Goal: Find specific page/section: Find specific page/section

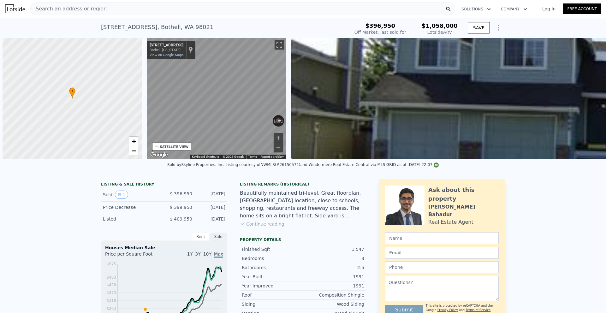
click at [87, 6] on span "Search an address or region" at bounding box center [69, 9] width 76 height 8
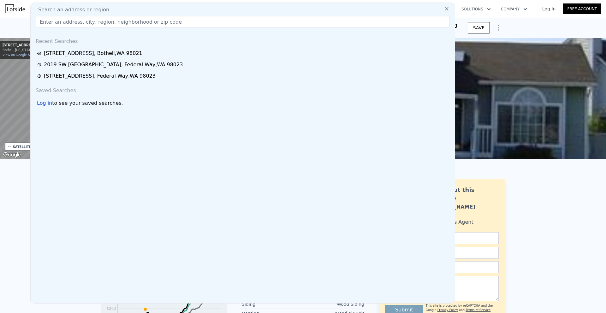
click at [53, 23] on input "text" at bounding box center [243, 21] width 414 height 11
click at [53, 21] on input "text" at bounding box center [243, 21] width 414 height 11
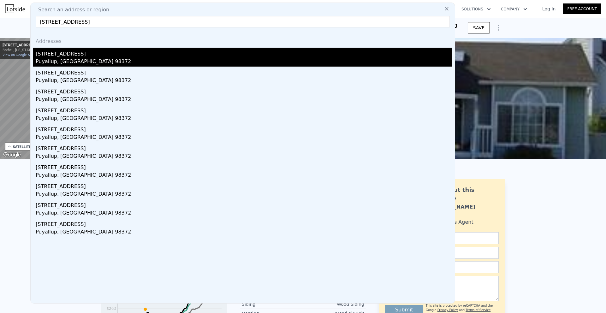
type input "[STREET_ADDRESS]"
click at [73, 57] on div "[STREET_ADDRESS]" at bounding box center [244, 53] width 417 height 10
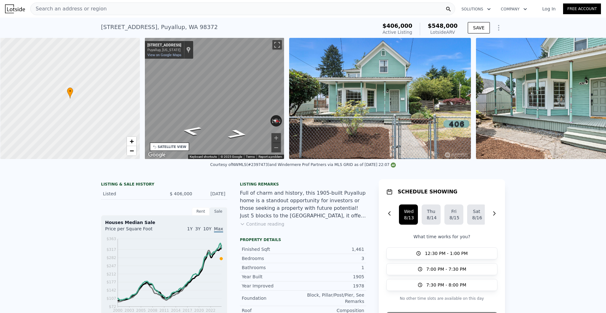
scroll to position [0, 3]
click at [289, 81] on div "• + − • + − STREET VIEW ← Move left → Move right ↑ Move up ↓ Move down + Zoom i…" at bounding box center [303, 98] width 606 height 121
click at [62, 13] on div "Search an address or region" at bounding box center [69, 9] width 76 height 12
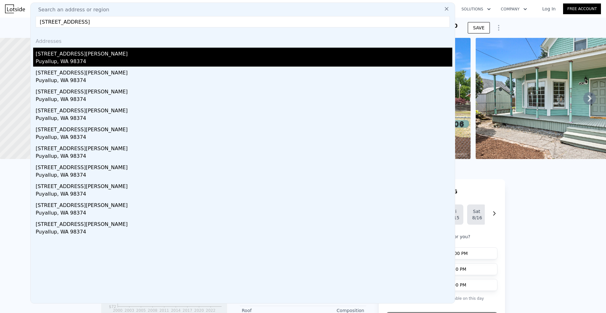
type input "[STREET_ADDRESS]"
click at [87, 53] on div "[STREET_ADDRESS][PERSON_NAME]" at bounding box center [244, 53] width 417 height 10
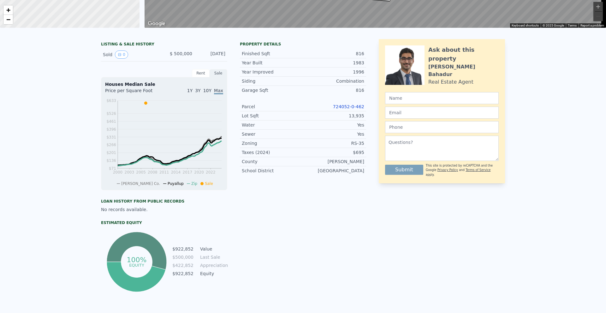
scroll to position [2, 0]
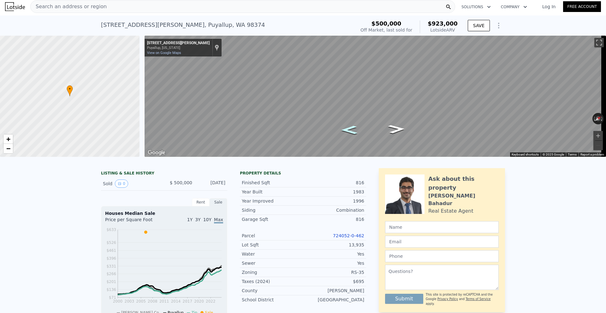
click at [353, 129] on icon "Go Southwest, Rodesco Dr SE" at bounding box center [350, 130] width 30 height 12
